Goal: Check status: Check status

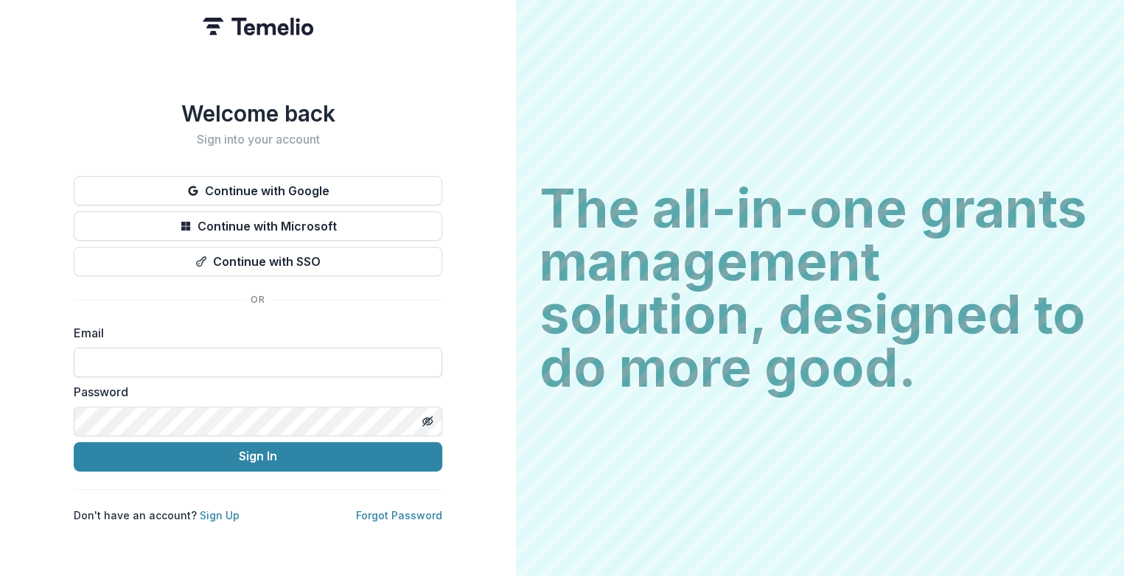
click at [134, 351] on input at bounding box center [258, 362] width 368 height 29
type input "**********"
click at [74, 442] on button "Sign In" at bounding box center [258, 456] width 368 height 29
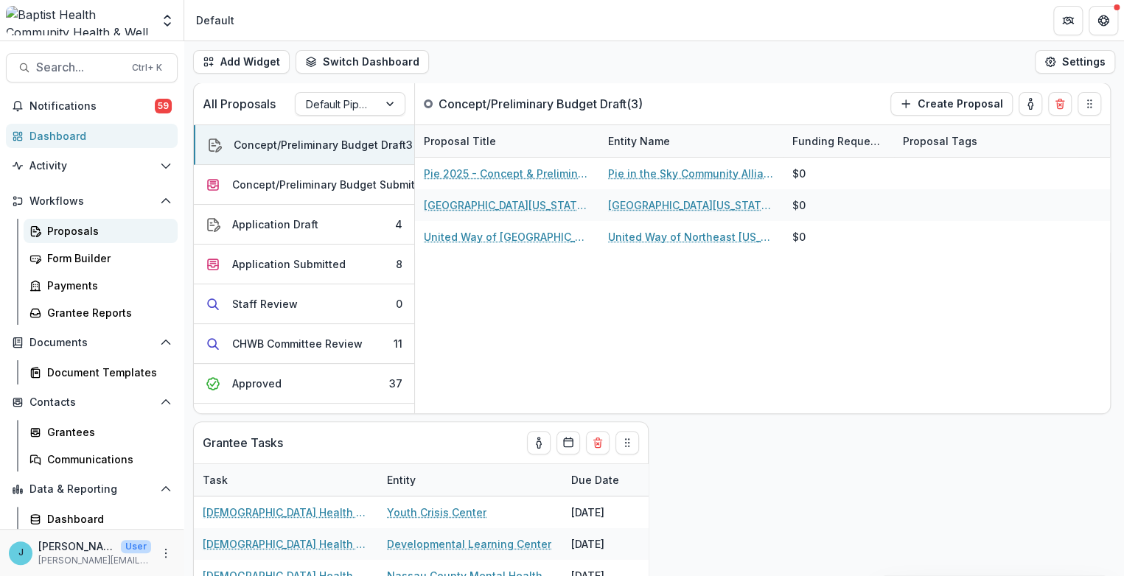
click at [79, 232] on div "Proposals" at bounding box center [106, 230] width 119 height 15
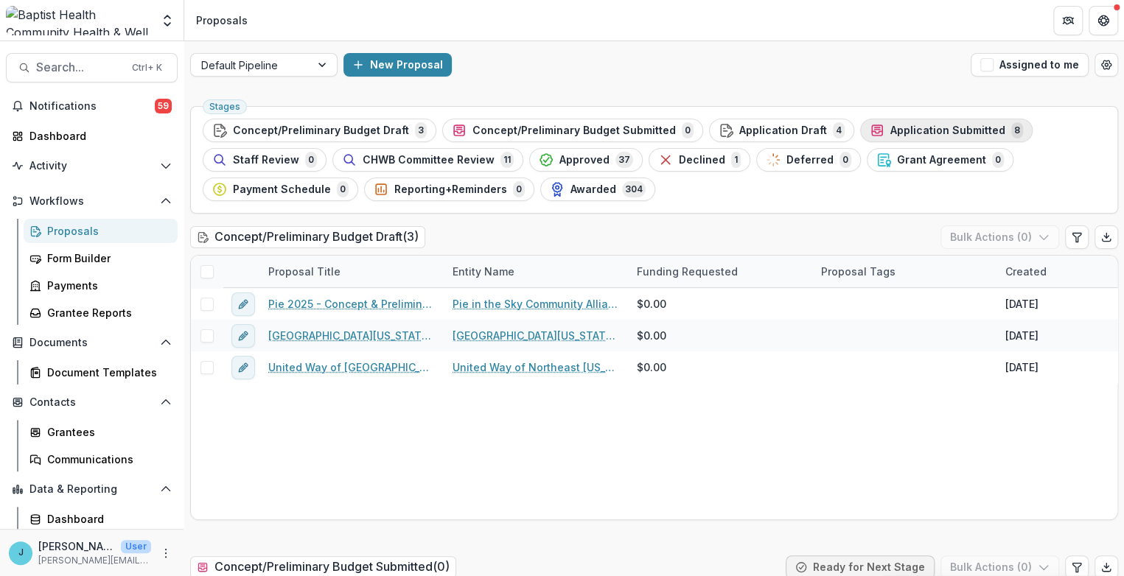
click at [890, 127] on span "Application Submitted" at bounding box center [947, 131] width 115 height 13
click at [889, 127] on ul "Stages Concept/Preliminary Budget Draft 3 Concept/Preliminary Budget Submitted …" at bounding box center [654, 160] width 903 height 83
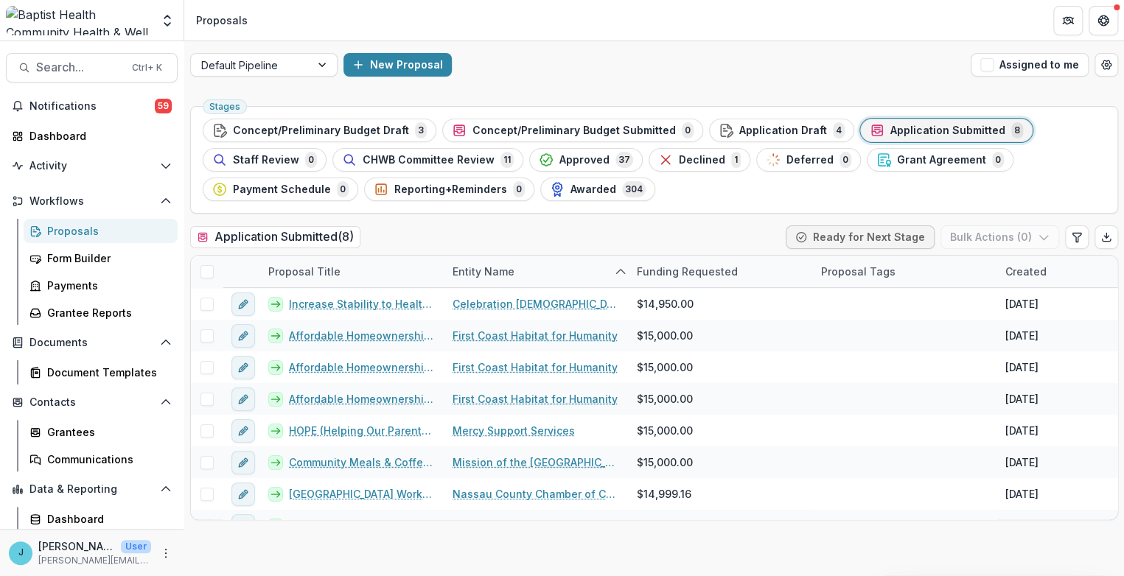
scroll to position [21, 0]
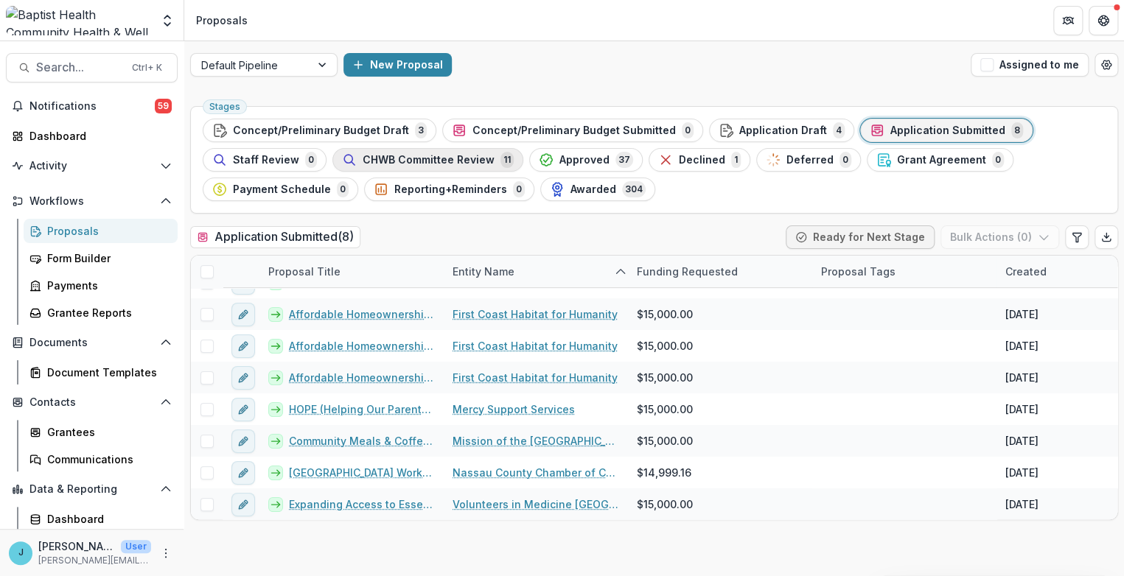
click at [454, 159] on span "CHWB Committee Review" at bounding box center [429, 160] width 132 height 13
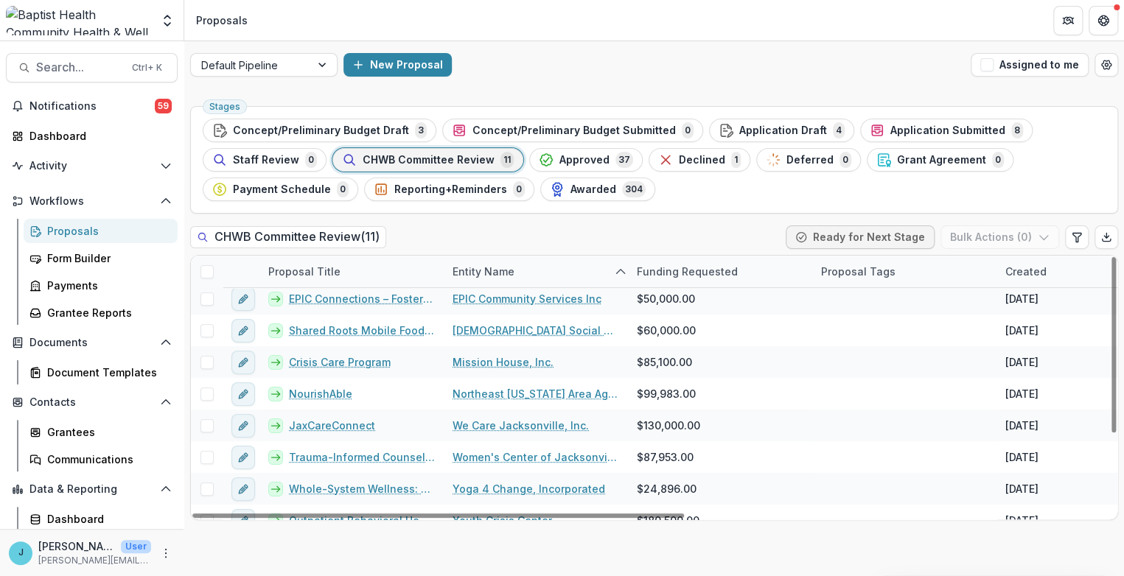
scroll to position [116, 0]
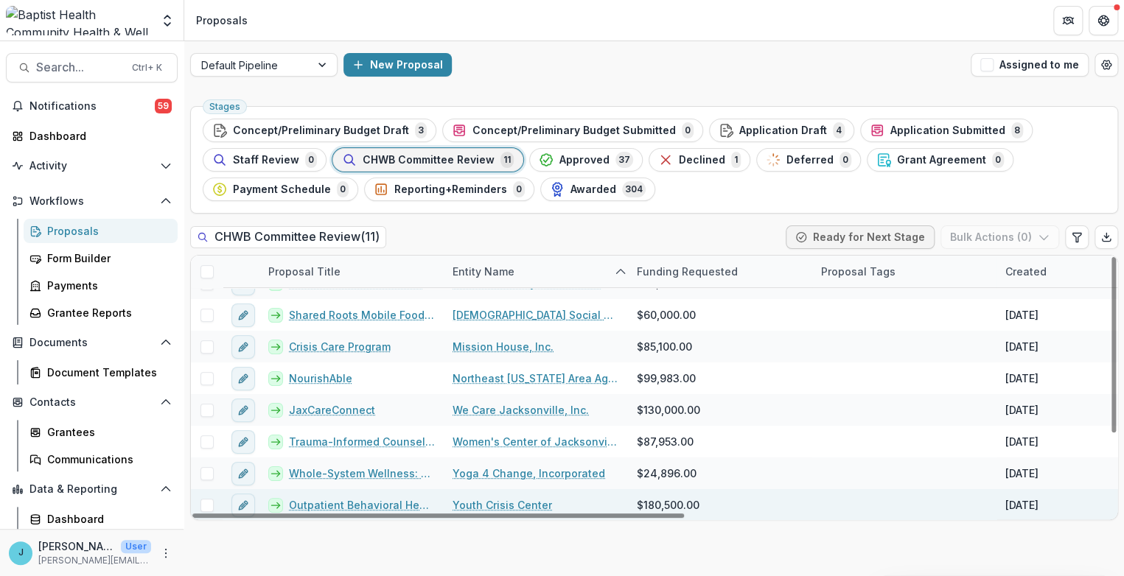
click at [373, 499] on link "Outpatient Behavioral Health Expansion" at bounding box center [362, 504] width 146 height 15
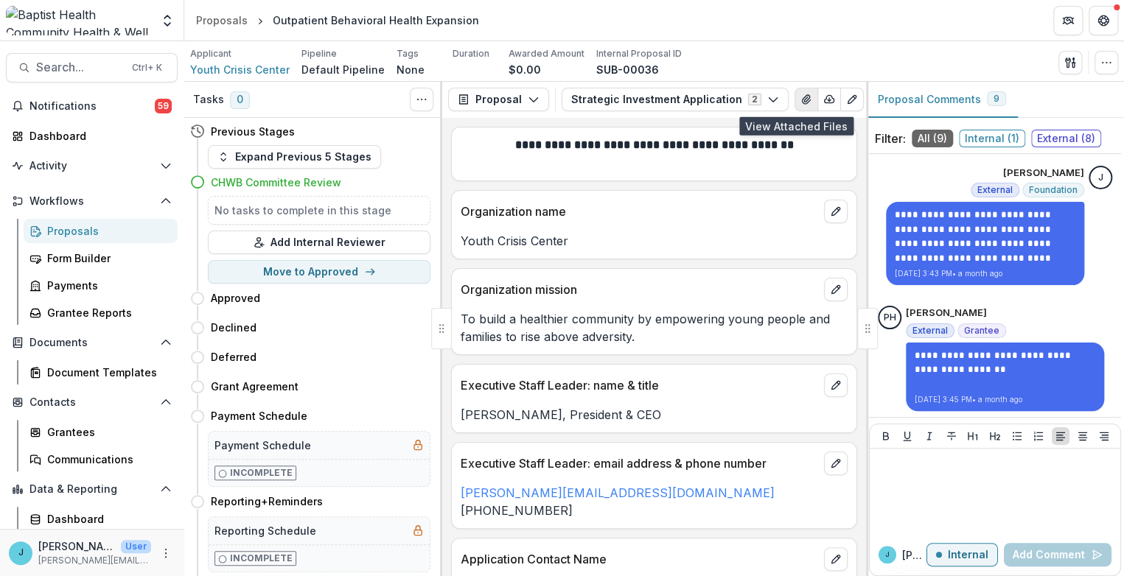
click at [800, 99] on icon "View Attached Files" at bounding box center [806, 100] width 12 height 12
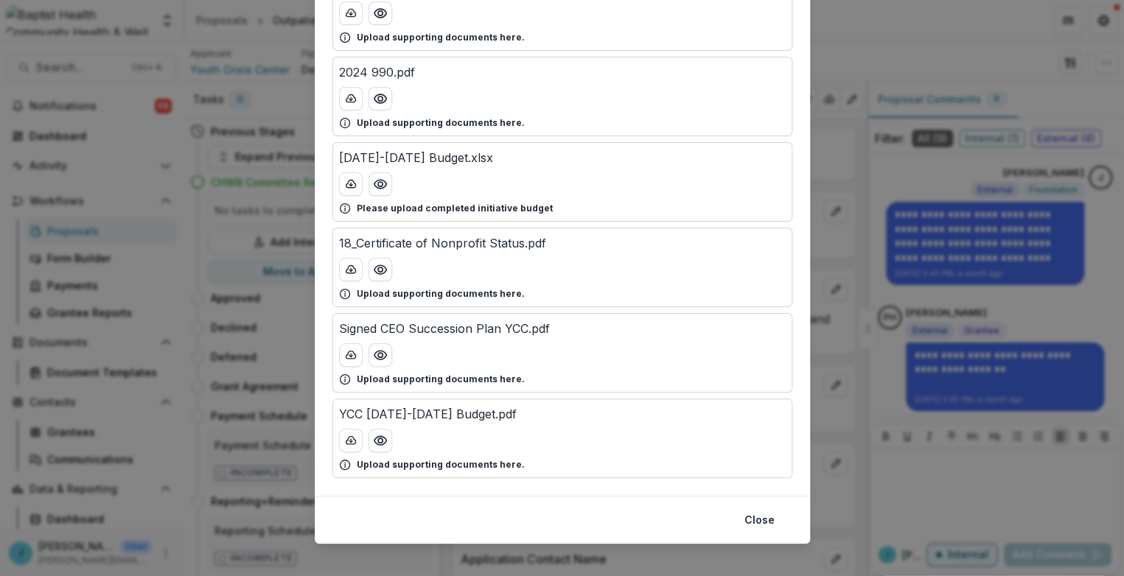
click at [453, 481] on div "8_Board of Directors.pdf Upload supporting documents here. 2024 990.pdf Upload …" at bounding box center [562, 225] width 495 height 542
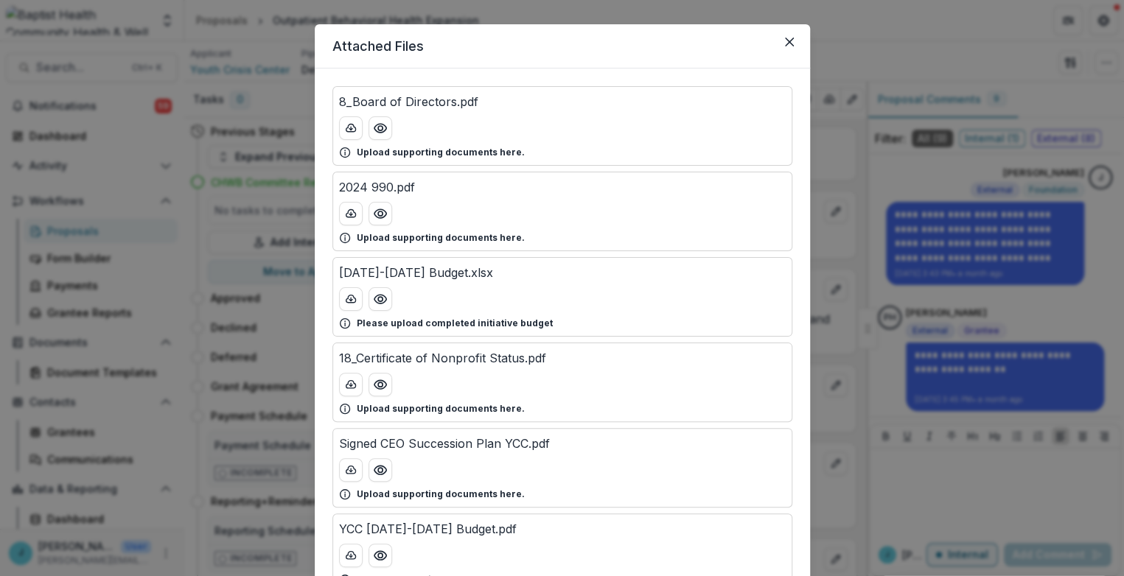
scroll to position [20, 0]
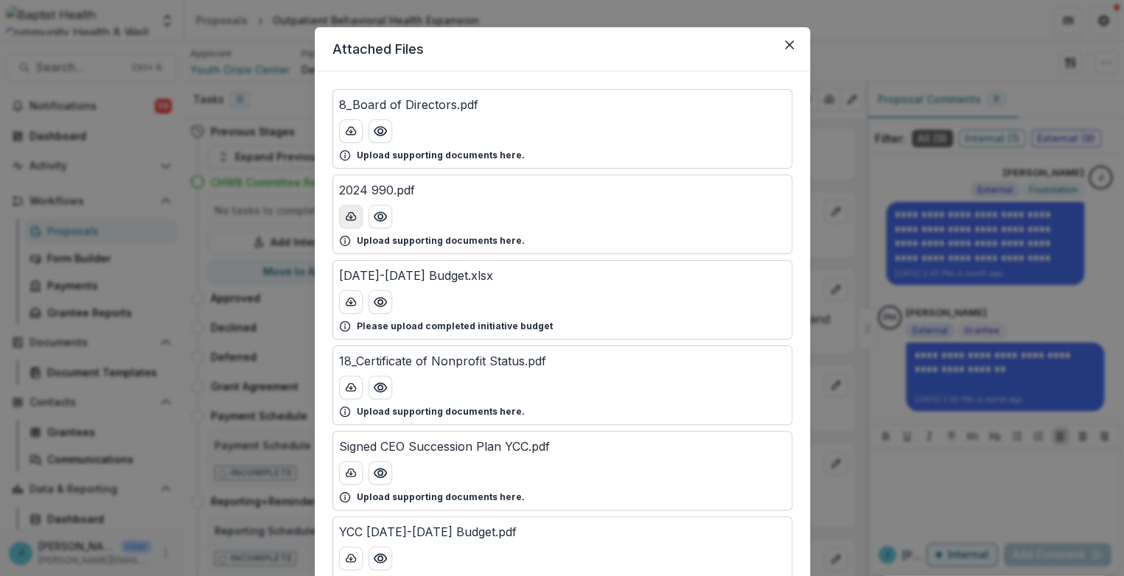
click at [346, 214] on icon "download-button" at bounding box center [351, 217] width 12 height 12
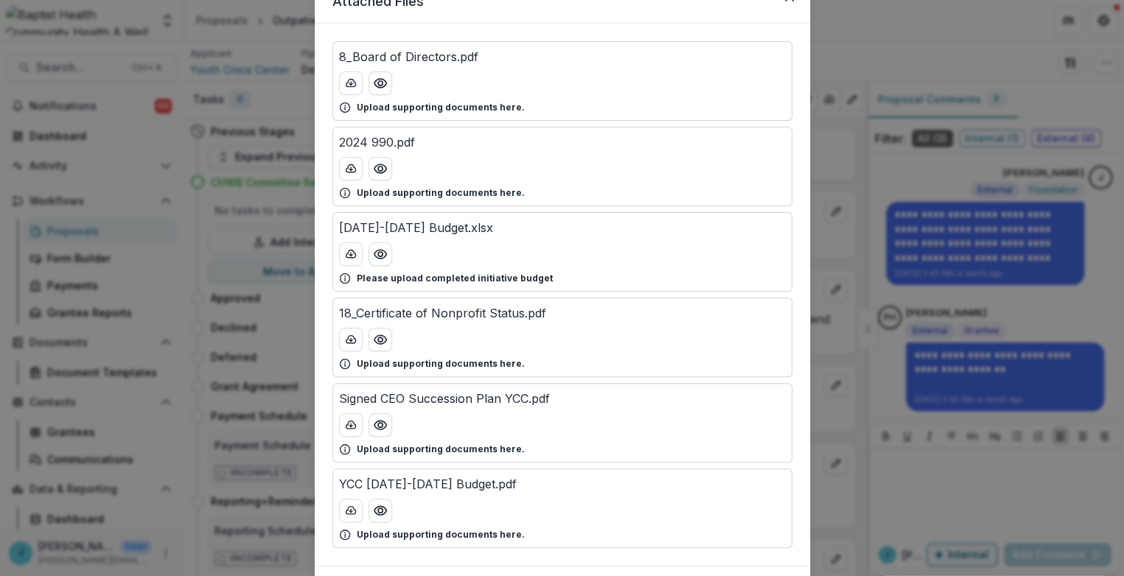
scroll to position [79, 0]
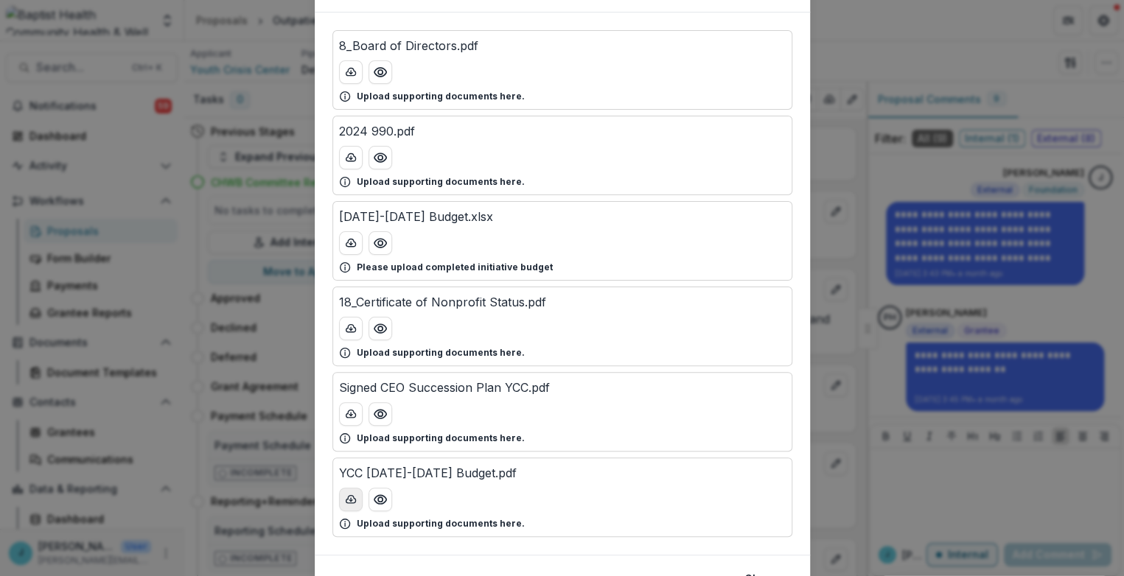
click at [349, 495] on icon "download-button" at bounding box center [351, 498] width 10 height 7
